Goal: Task Accomplishment & Management: Understand process/instructions

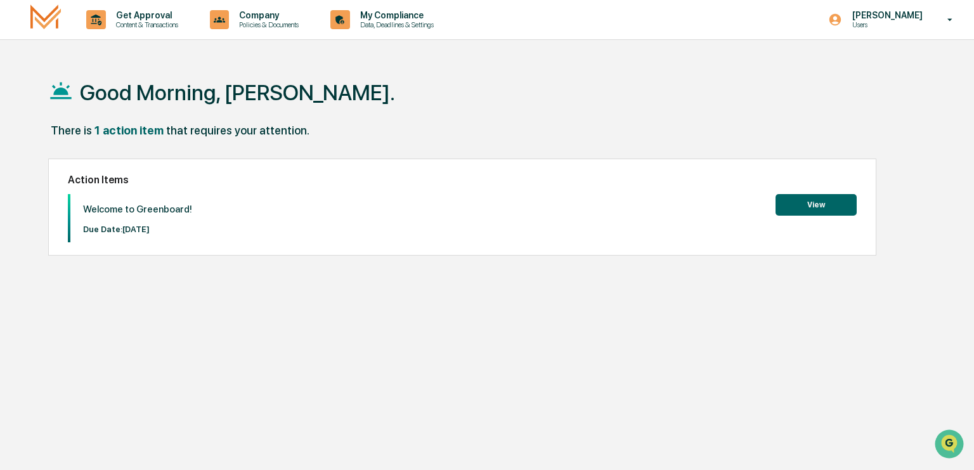
click at [833, 194] on div "Action Items Welcome to Greenboard! Due Date: [DATE] View" at bounding box center [462, 208] width 828 height 98
click at [812, 196] on button "View" at bounding box center [815, 205] width 81 height 22
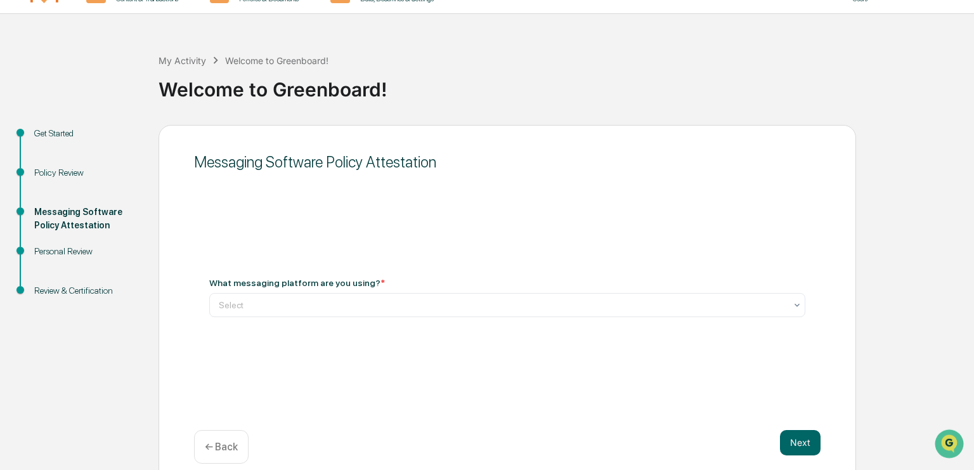
scroll to position [41, 0]
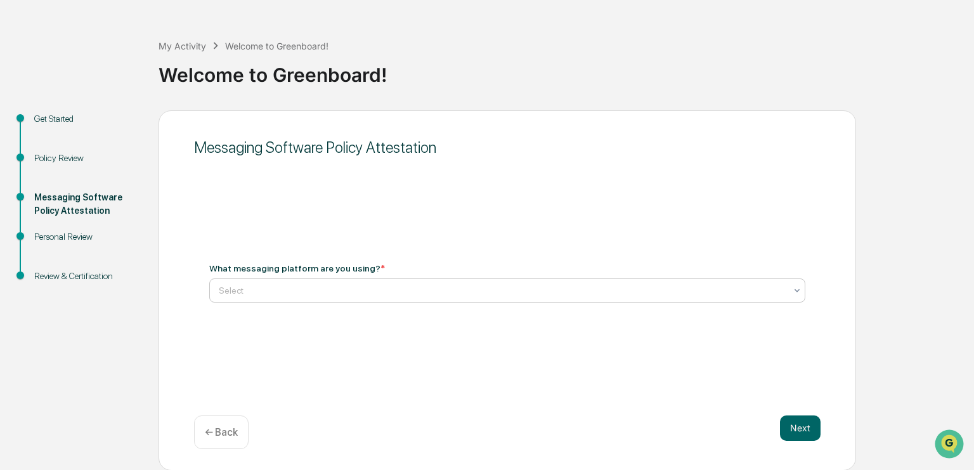
click at [795, 292] on icon at bounding box center [797, 290] width 10 height 10
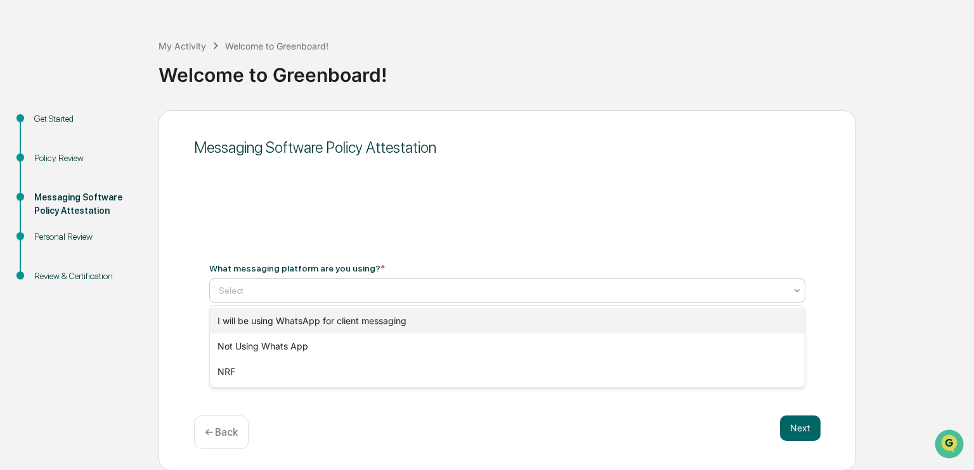
click at [294, 320] on div "I will be using WhatsApp for client messaging" at bounding box center [507, 320] width 595 height 25
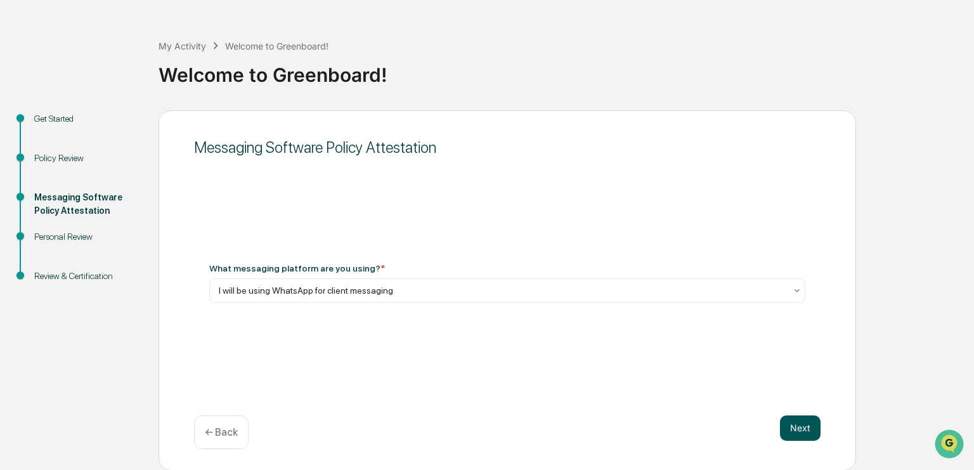
click at [805, 428] on button "Next" at bounding box center [800, 427] width 41 height 25
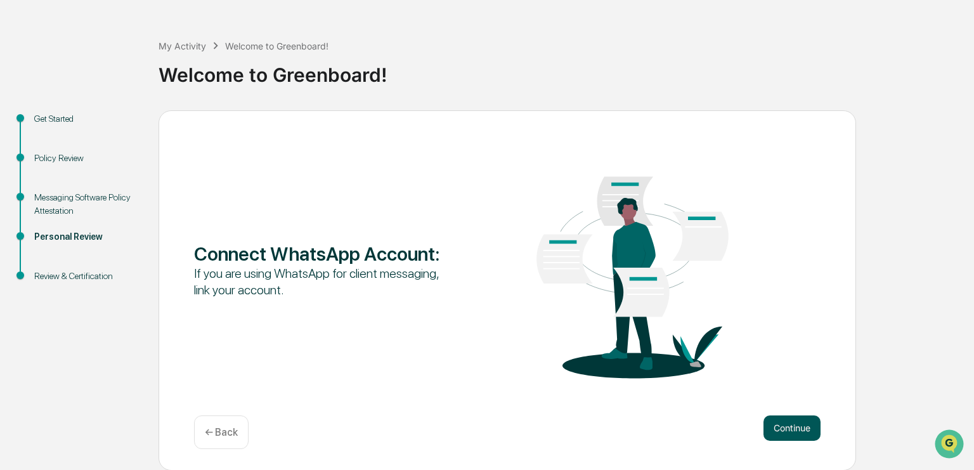
click at [800, 425] on button "Continue" at bounding box center [791, 427] width 57 height 25
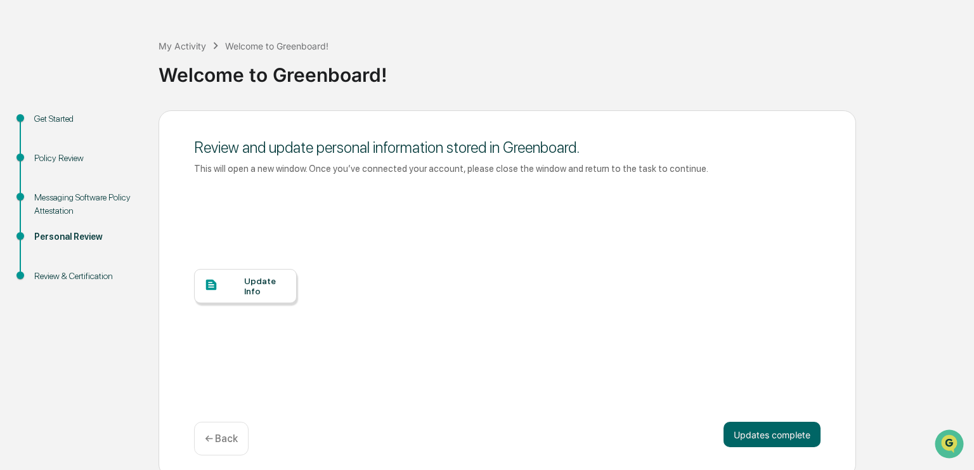
click at [242, 283] on div at bounding box center [224, 286] width 40 height 16
